Goal: Task Accomplishment & Management: Use online tool/utility

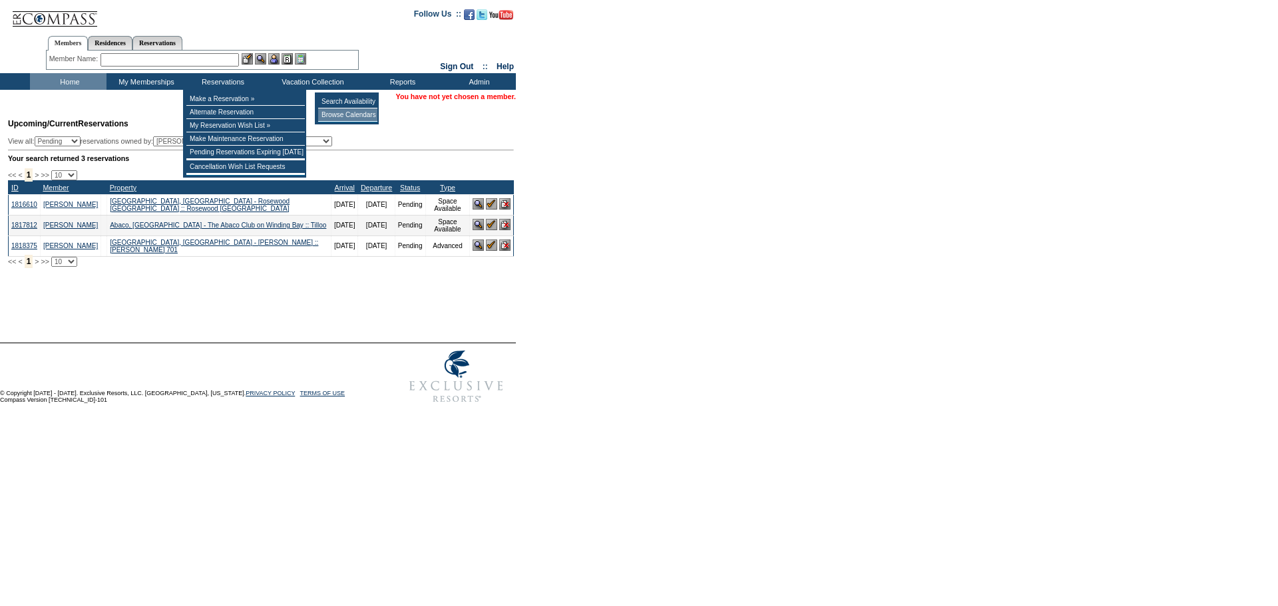
click at [333, 113] on td "Browse Calendars" at bounding box center [347, 114] width 59 height 13
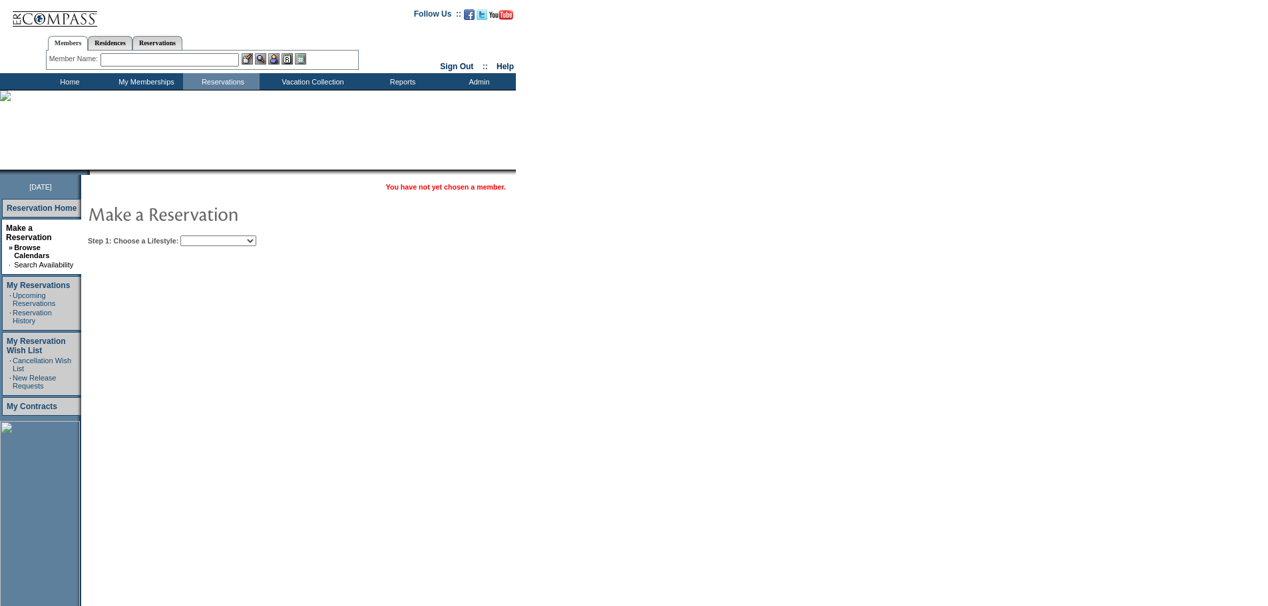
click at [256, 246] on select "Beach Leisure Metropolitan Mountain OIAL for Adventure OIAL for Couples OIAL fo…" at bounding box center [218, 241] width 76 height 11
select select "Beach"
click at [203, 236] on select "Beach Leisure Metropolitan Mountain OIAL for Adventure OIAL for Couples OIAL fo…" at bounding box center [218, 241] width 76 height 11
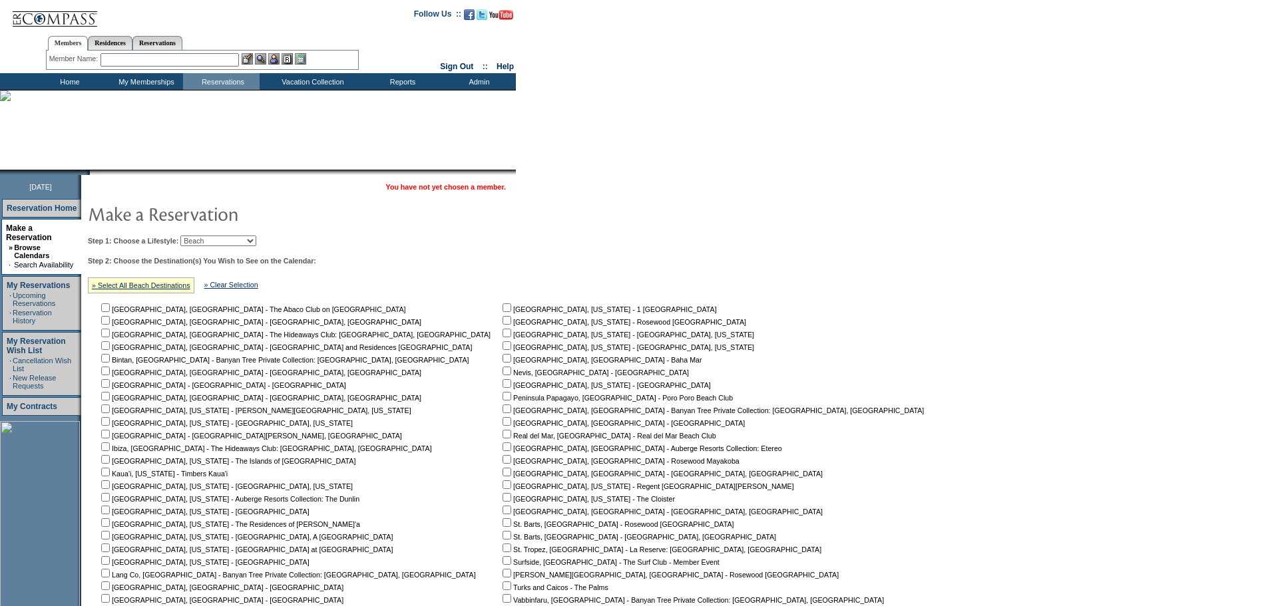
click at [502, 574] on input "checkbox" at bounding box center [506, 573] width 9 height 9
checkbox input "true"
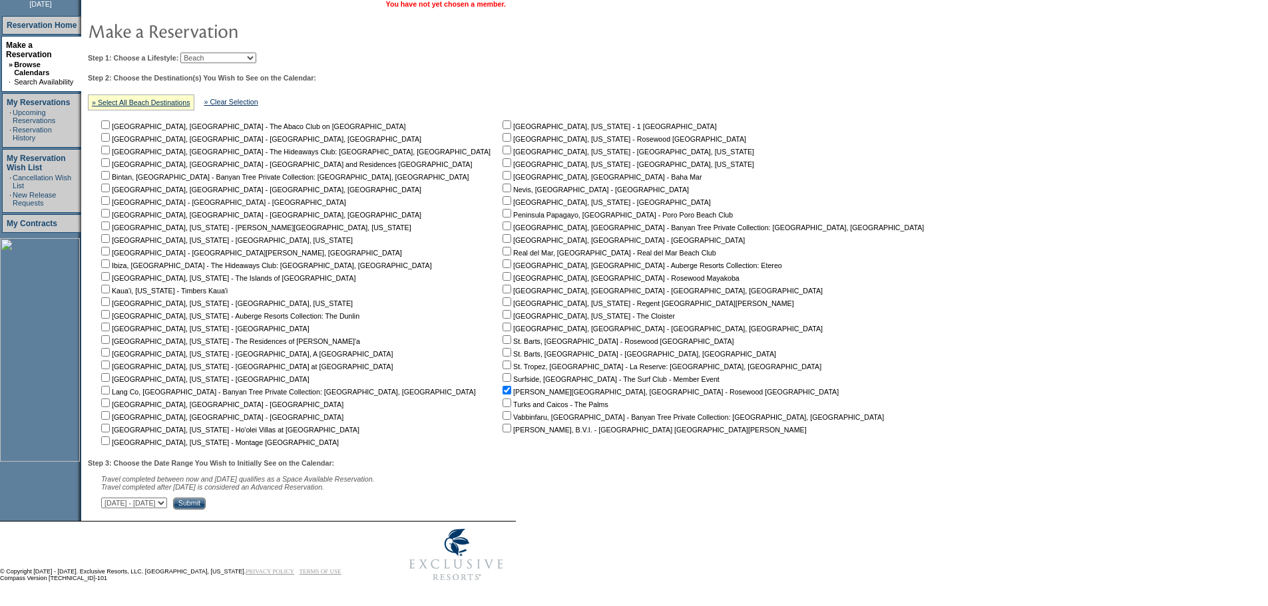
scroll to position [192, 0]
click at [206, 501] on input "Submit" at bounding box center [189, 502] width 33 height 12
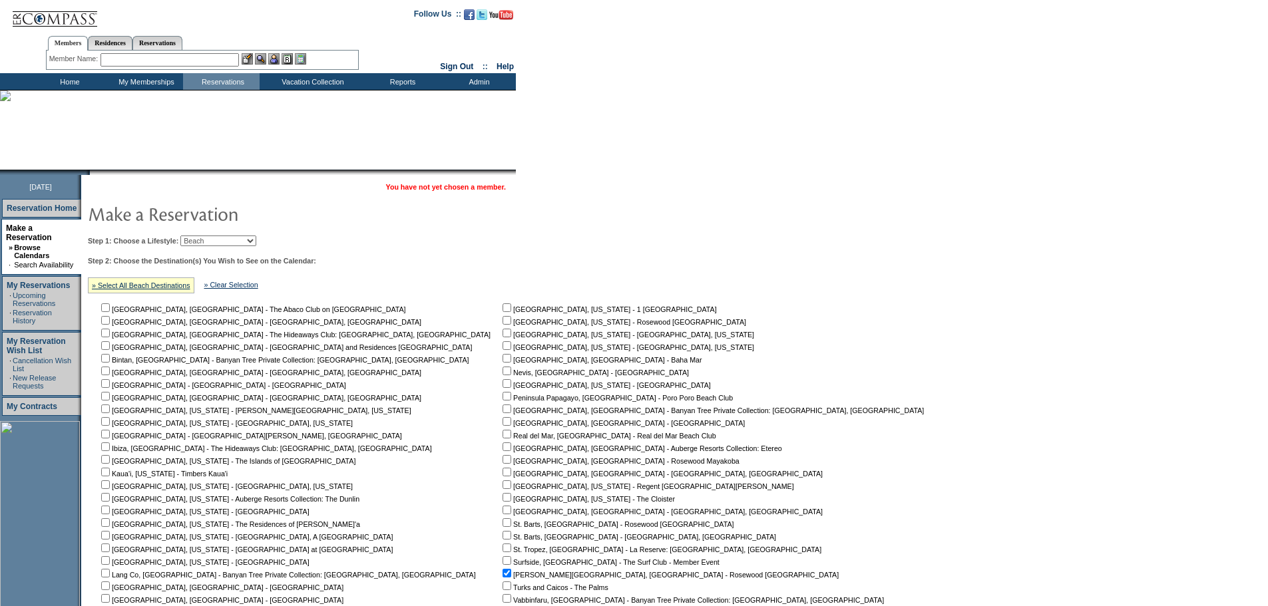
click at [61, 77] on td "Home" at bounding box center [68, 81] width 77 height 17
